Goal: Task Accomplishment & Management: Manage account settings

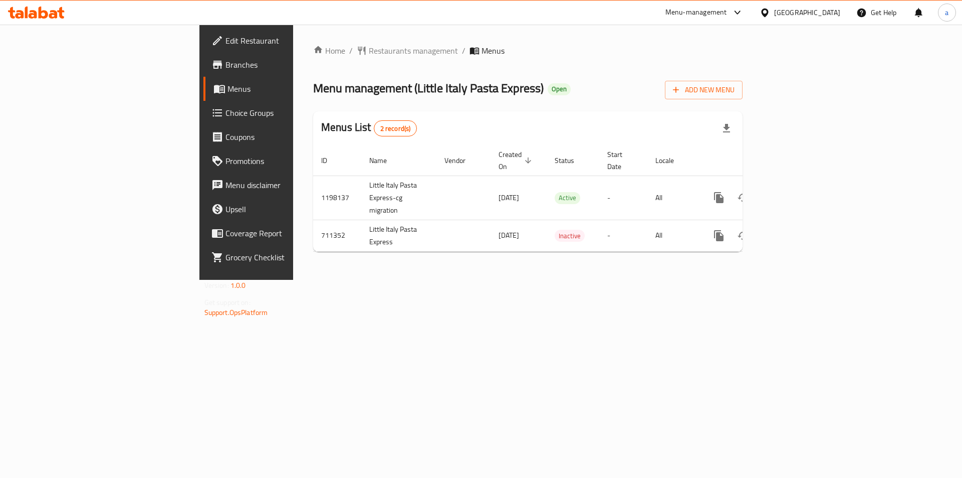
click at [226, 116] on span "Choice Groups" at bounding box center [289, 113] width 127 height 12
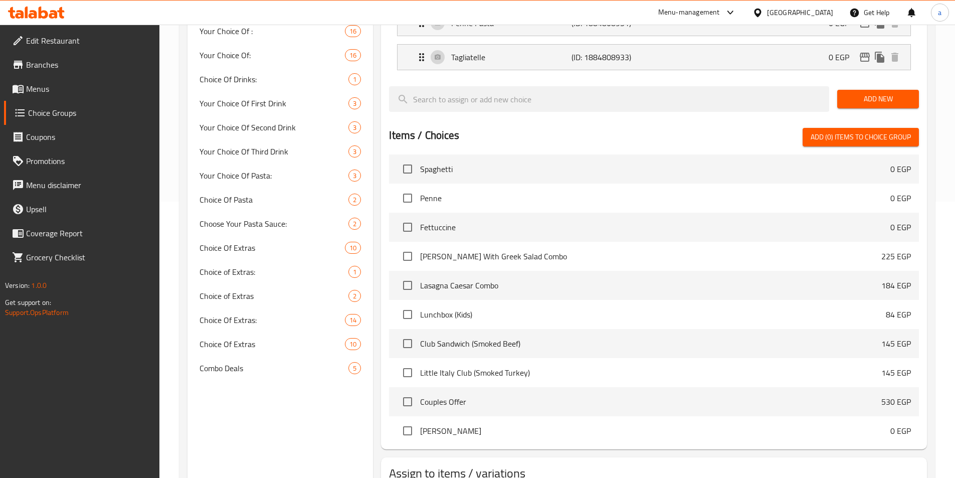
scroll to position [322, 0]
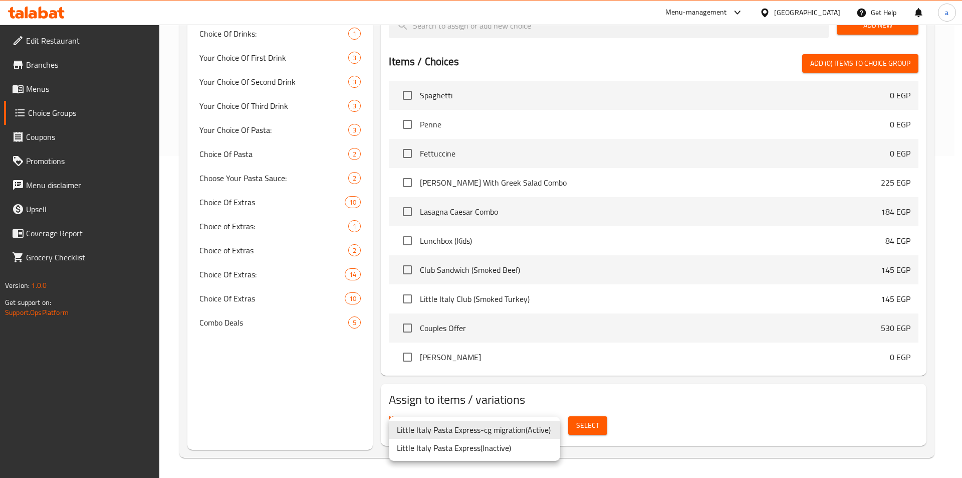
click at [501, 429] on li "Little Italy Pasta Express-cg migration ( Active )" at bounding box center [474, 430] width 171 height 18
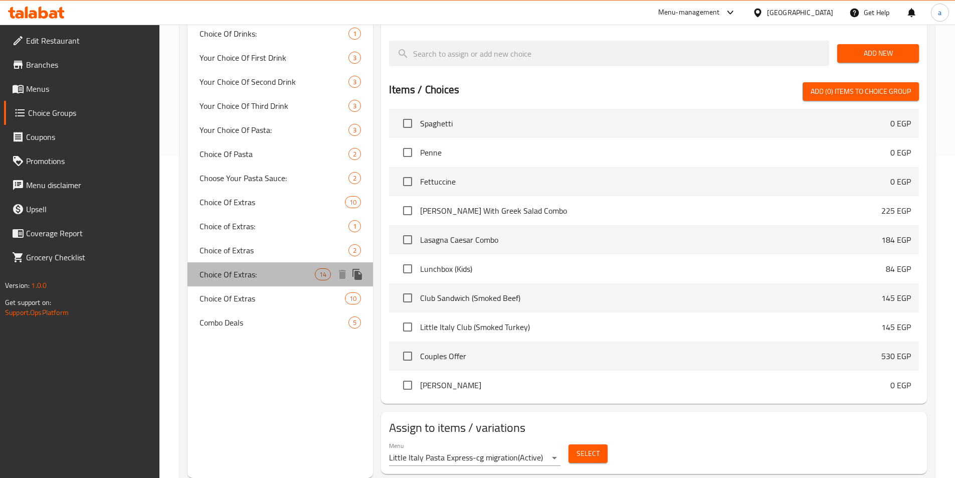
click at [253, 271] on span "Choice Of Extras:" at bounding box center [257, 274] width 116 height 12
type input "Choice Of Extras:"
type input "اختيار الإضافات"
type input "0"
type input "10"
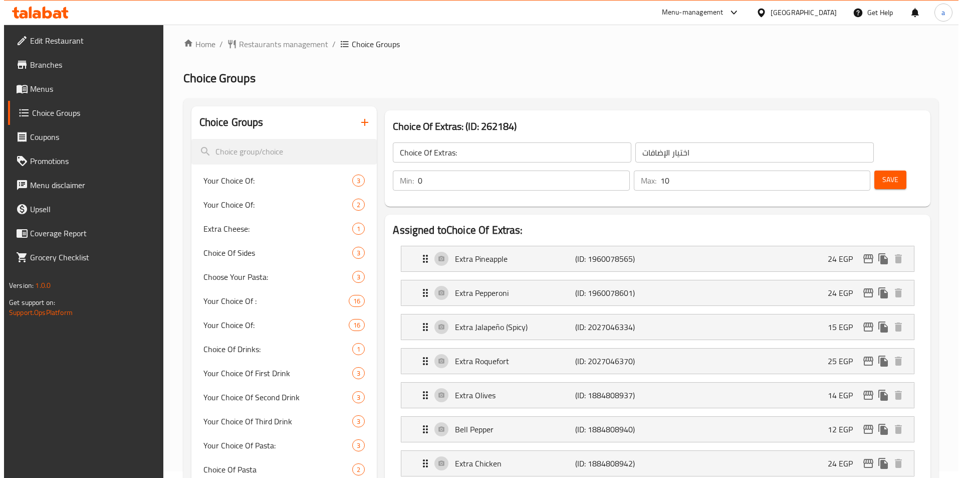
scroll to position [0, 0]
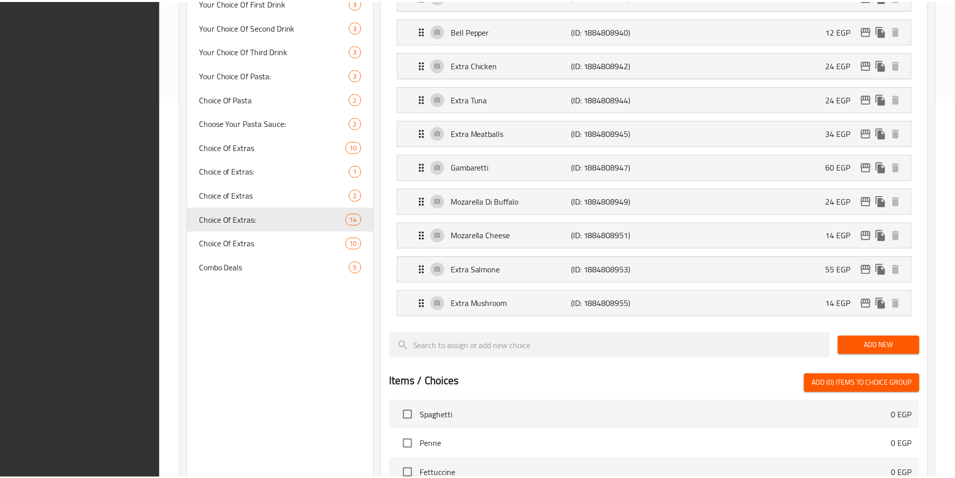
scroll to position [697, 0]
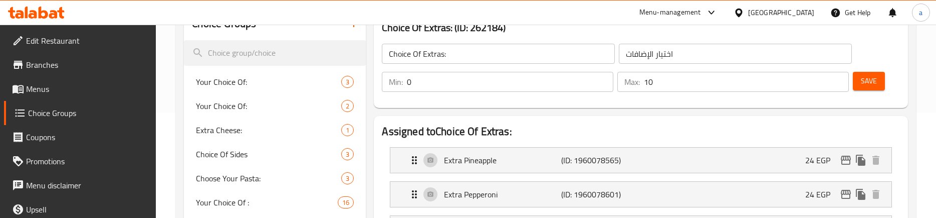
scroll to position [0, 0]
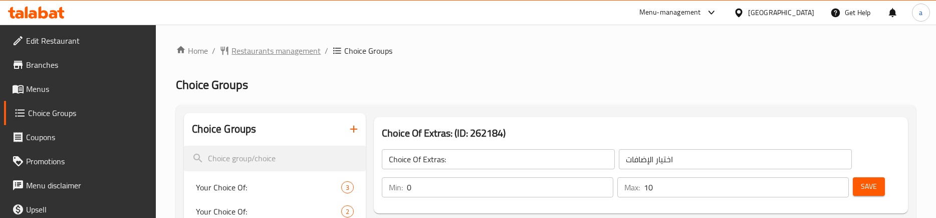
click at [299, 52] on span "Restaurants management" at bounding box center [276, 51] width 89 height 12
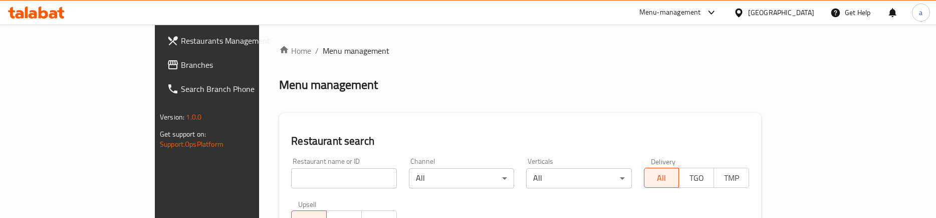
click at [181, 68] on span "Branches" at bounding box center [242, 65] width 122 height 12
